Goal: Obtain resource: Download file/media

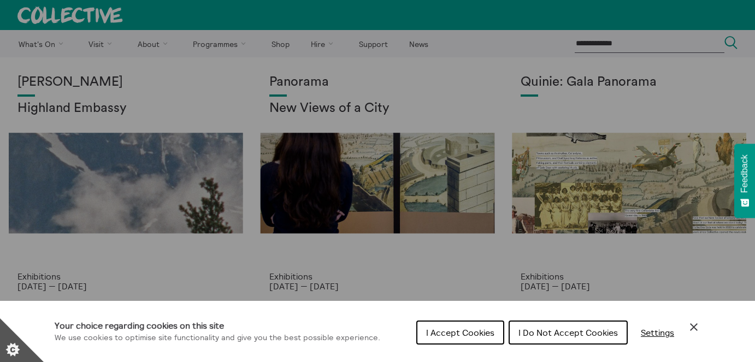
click at [466, 330] on span "I Accept Cookies" at bounding box center [460, 332] width 68 height 11
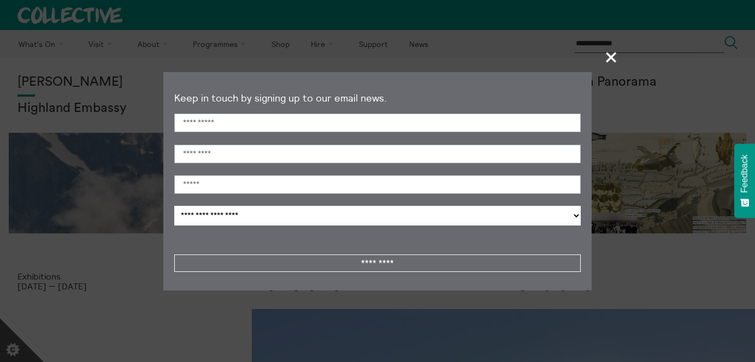
click at [342, 46] on section "**********" at bounding box center [377, 181] width 755 height 362
click at [623, 57] on section "**********" at bounding box center [377, 181] width 755 height 362
click at [613, 61] on span "+" at bounding box center [612, 57] width 32 height 32
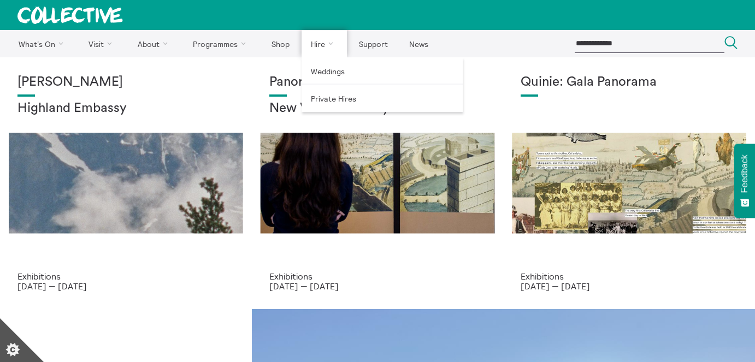
click at [306, 50] on link "Hire" at bounding box center [325, 43] width 46 height 27
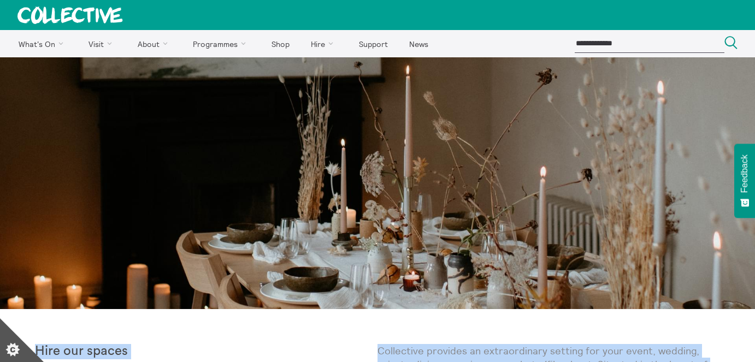
drag, startPoint x: 459, startPoint y: 47, endPoint x: 433, endPoint y: 149, distance: 105.5
click at [427, 171] on img at bounding box center [377, 183] width 755 height 252
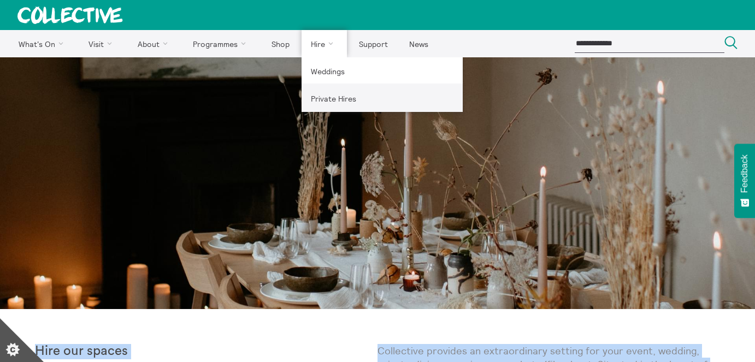
click at [326, 95] on link "Private Hires" at bounding box center [382, 98] width 161 height 27
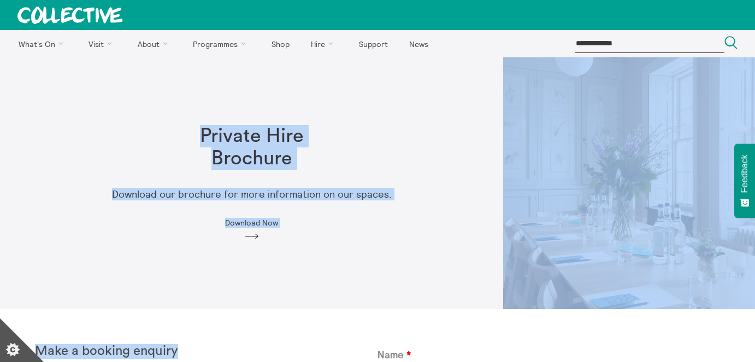
drag, startPoint x: 252, startPoint y: 112, endPoint x: 212, endPoint y: 193, distance: 90.4
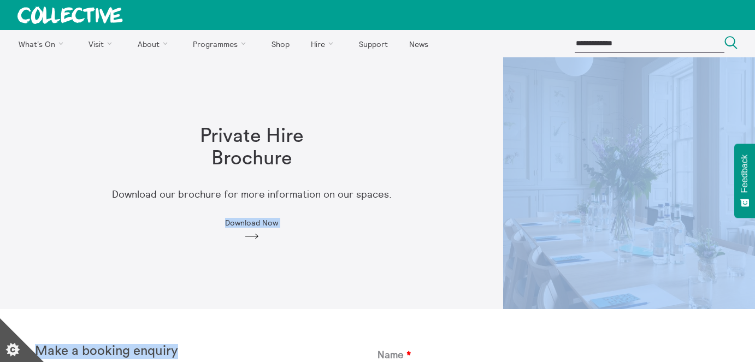
click at [508, 165] on img at bounding box center [629, 183] width 252 height 252
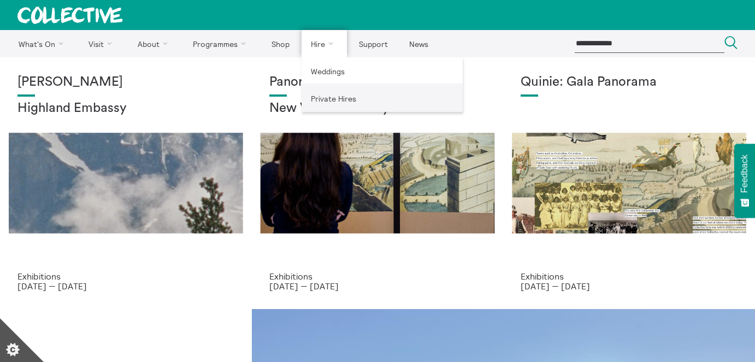
click at [330, 96] on link "Private Hires" at bounding box center [382, 98] width 161 height 27
